Goal: Task Accomplishment & Management: Use online tool/utility

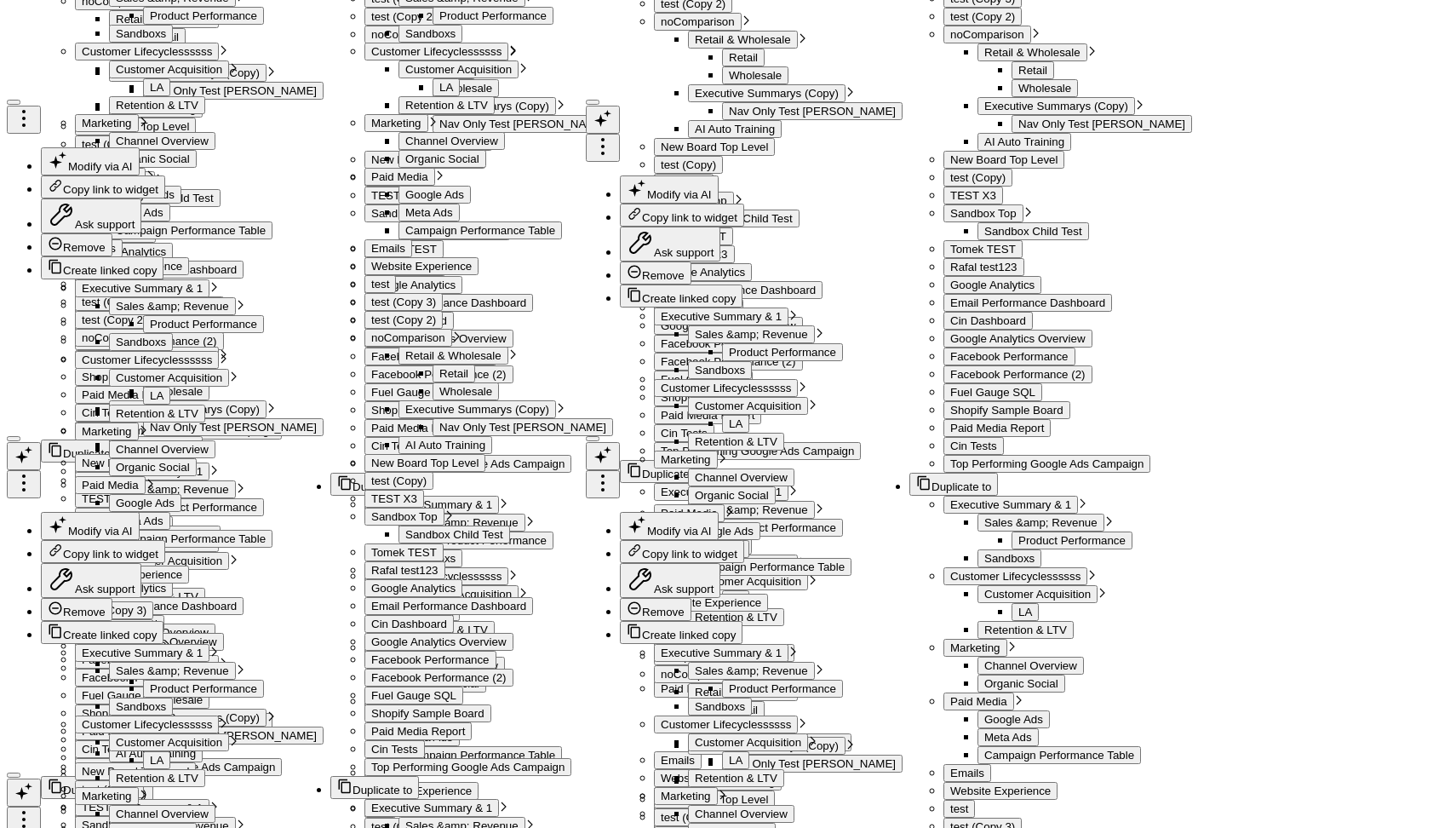
scroll to position [4243, 0]
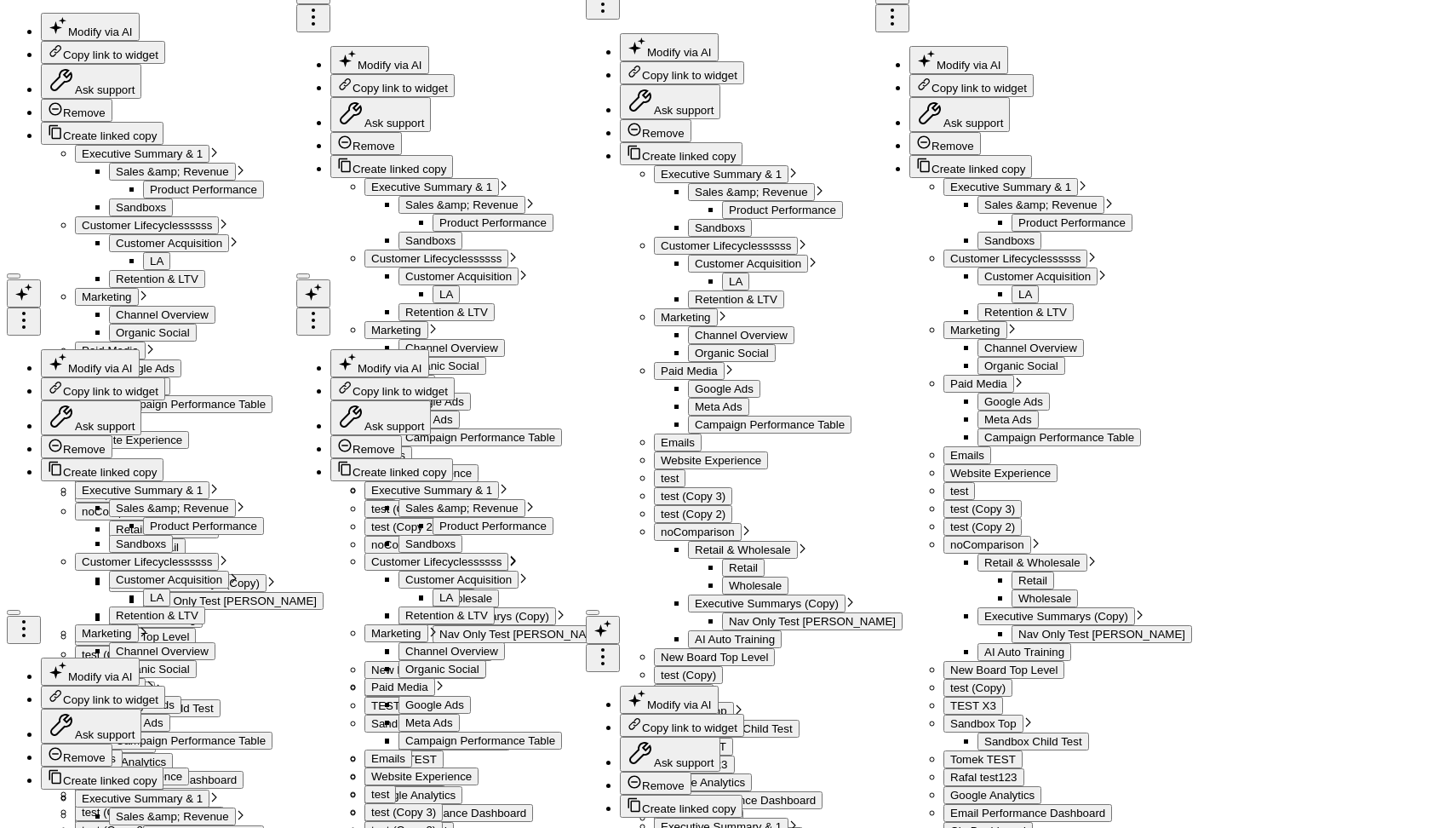
scroll to position [4243, 0]
